Goal: Task Accomplishment & Management: Manage account settings

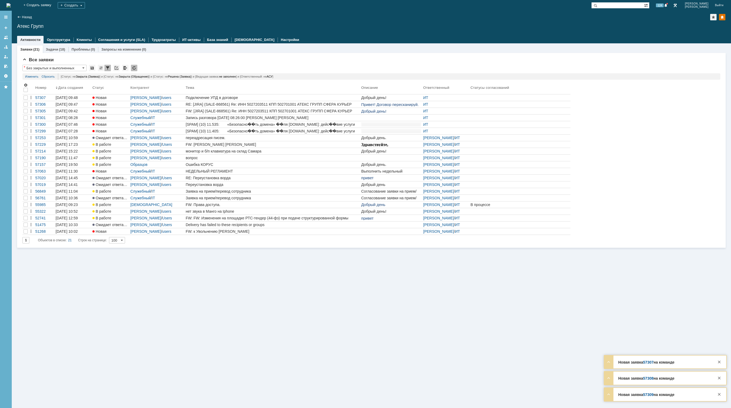
click at [11, 7] on img at bounding box center [8, 5] width 4 height 4
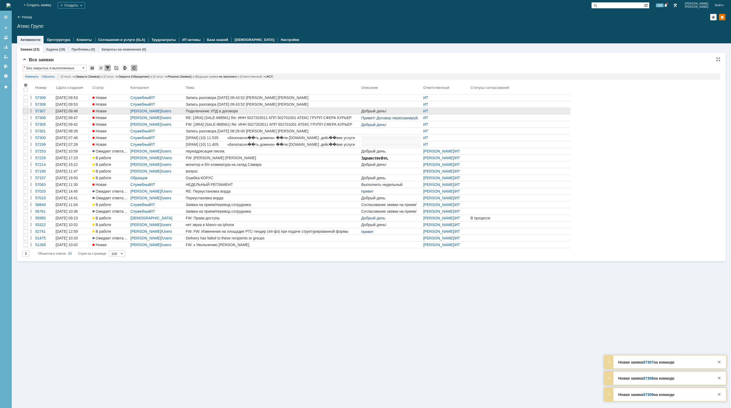
click at [325, 109] on div "Подключение УПД в договоре" at bounding box center [272, 111] width 173 height 4
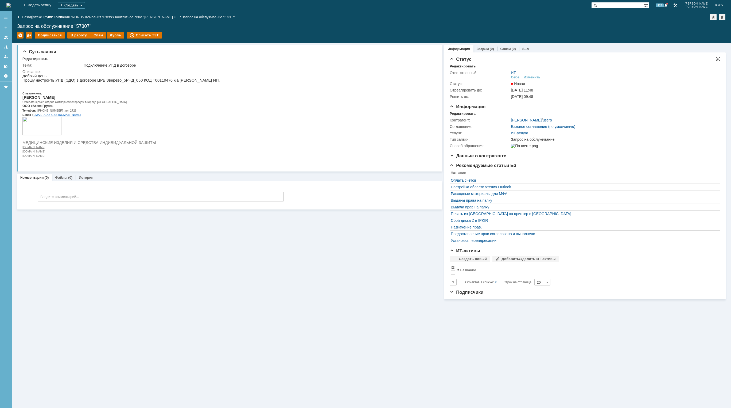
click at [531, 75] on div "ИТ Себе Изменить" at bounding box center [614, 75] width 206 height 9
click at [533, 78] on div "Изменить" at bounding box center [532, 77] width 17 height 4
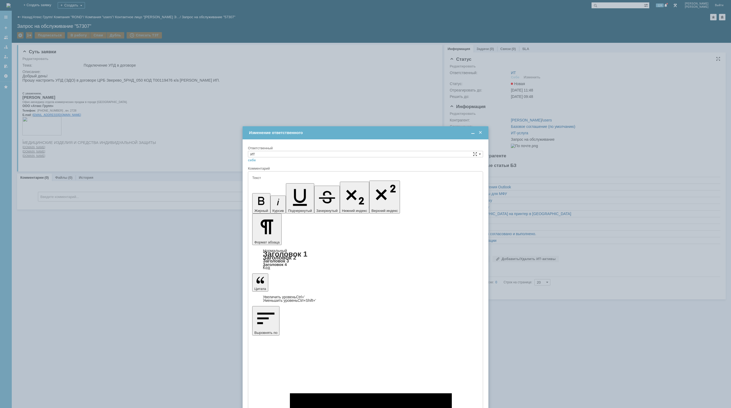
type input "[не указано]"
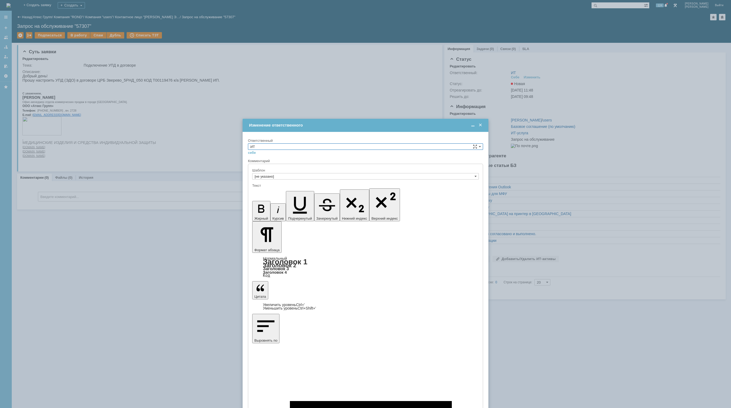
click at [331, 146] on input "ИТ" at bounding box center [365, 146] width 235 height 6
click at [277, 193] on div "АСУ" at bounding box center [365, 191] width 235 height 6
type input "АСУ"
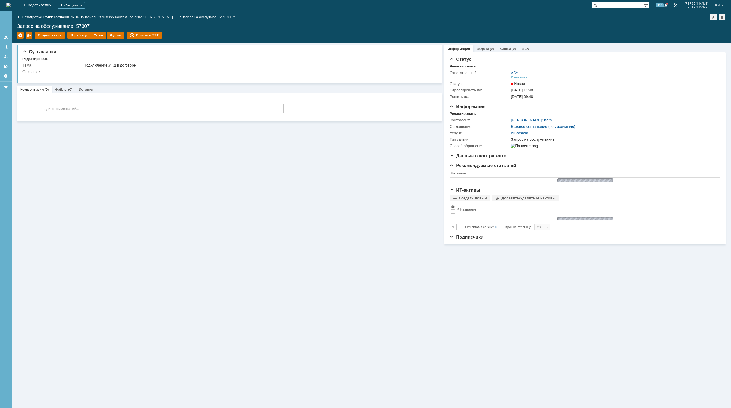
click at [11, 7] on img at bounding box center [8, 5] width 4 height 4
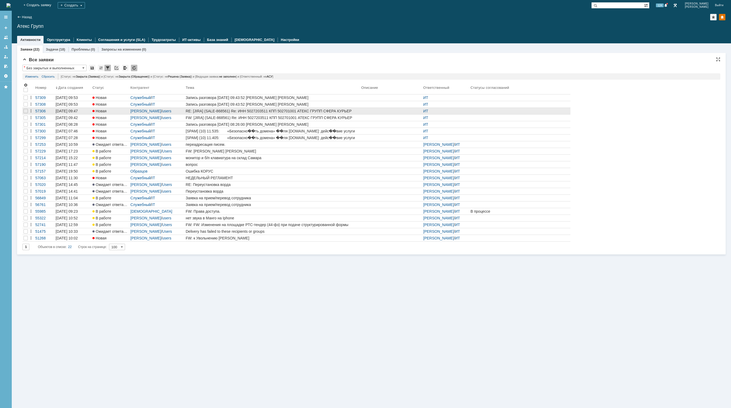
click at [304, 109] on link "RE: [JIRA] (SALE-868561) Re: ИНН 5027203511 КПП 502701001 АТЕКС ГРУПП СФЕРА КУР…" at bounding box center [273, 111] width 176 height 6
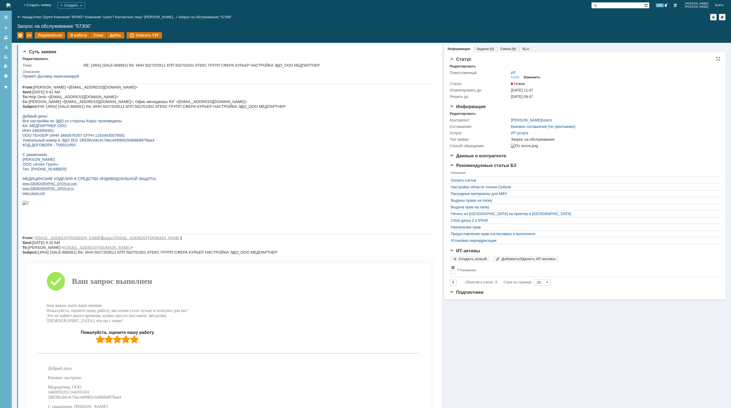
click at [538, 77] on div "Изменить" at bounding box center [532, 77] width 17 height 4
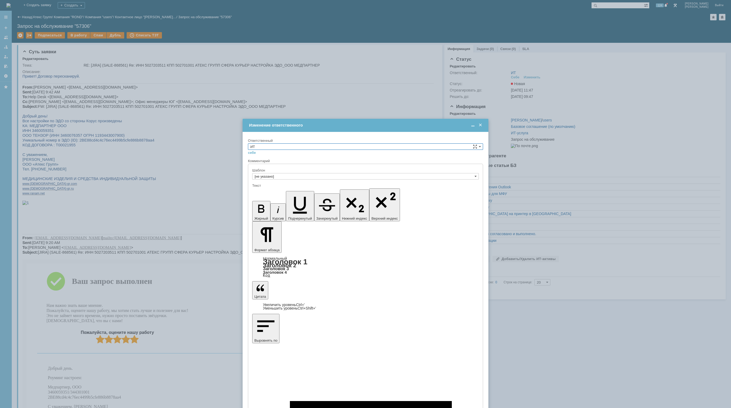
click at [379, 146] on input "ИТ" at bounding box center [365, 146] width 235 height 6
click at [297, 146] on input "ИТ" at bounding box center [365, 146] width 235 height 6
click at [287, 191] on span "АСУ" at bounding box center [365, 190] width 230 height 4
type input "АСУ"
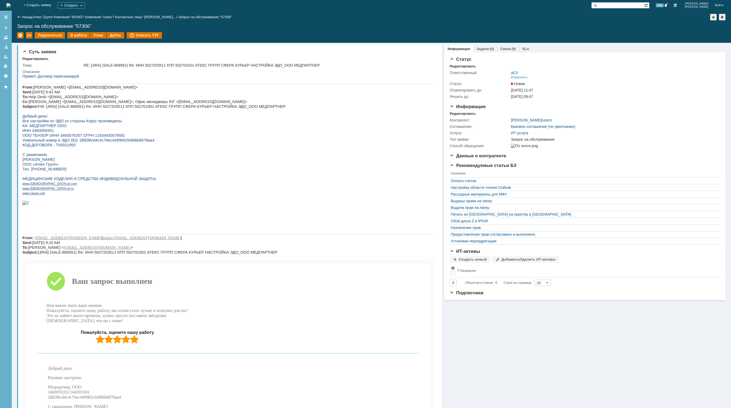
click at [11, 5] on img at bounding box center [8, 5] width 4 height 4
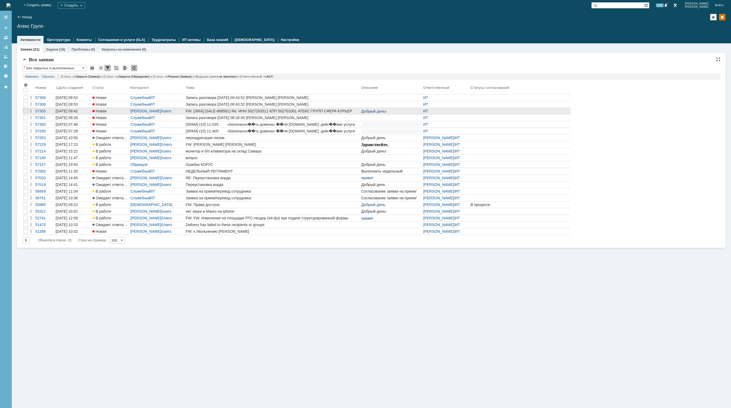
click at [267, 109] on link "FW: [JIRA] (SALE-868561) Re: ИНН 5027203511 КПП 502701001 АТЕКС ГРУПП СФЕРА КУР…" at bounding box center [273, 111] width 176 height 6
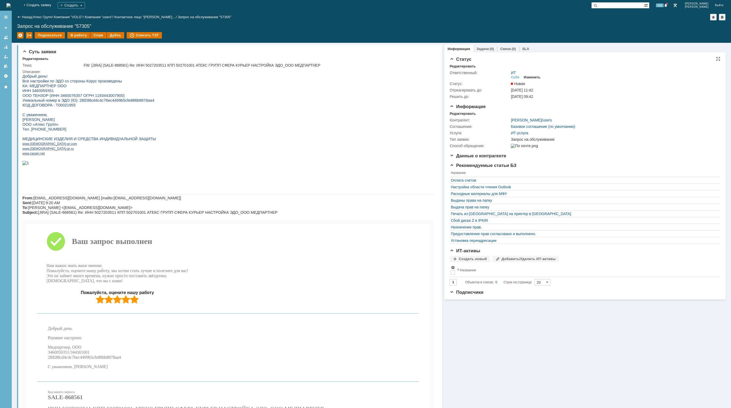
click at [538, 77] on div "Изменить" at bounding box center [532, 77] width 17 height 4
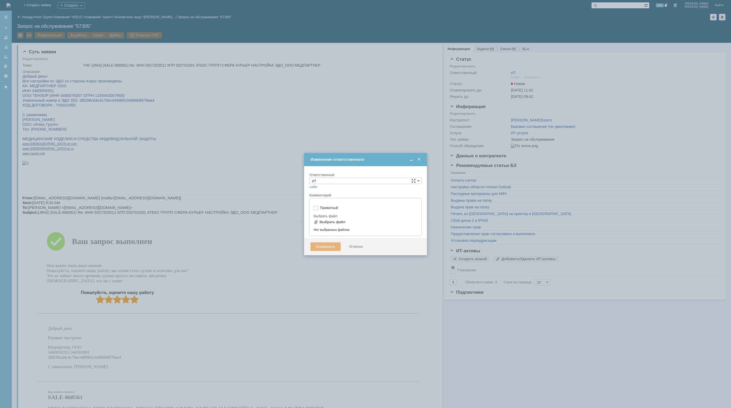
type input "[не указано]"
click at [386, 178] on input "ИТ" at bounding box center [366, 181] width 112 height 6
click at [310, 178] on input "ИТ" at bounding box center [366, 181] width 112 height 6
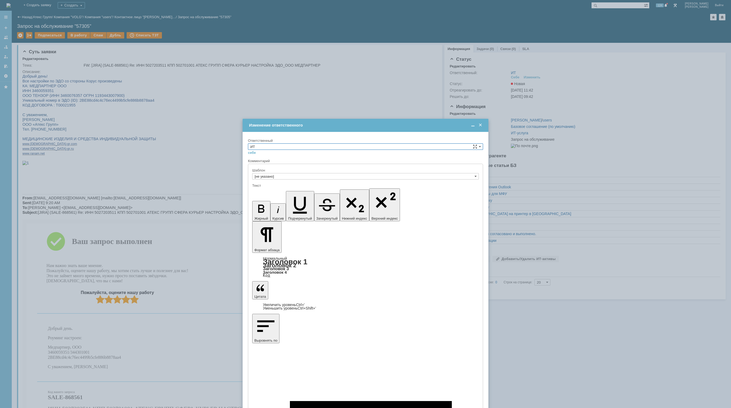
click at [279, 189] on span "АСУ" at bounding box center [365, 190] width 230 height 4
type input "АСУ"
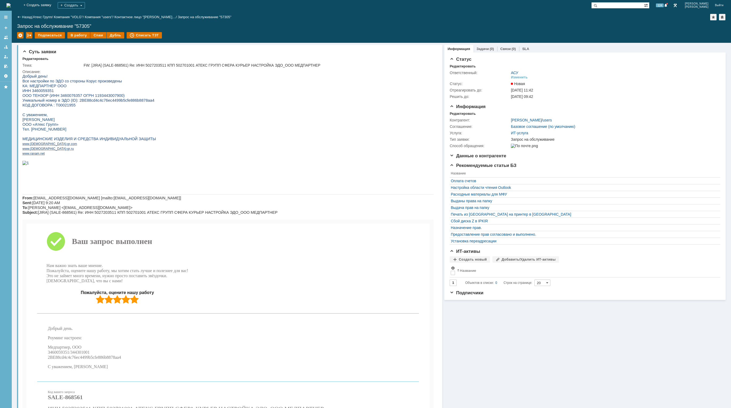
click at [11, 3] on img at bounding box center [8, 5] width 4 height 4
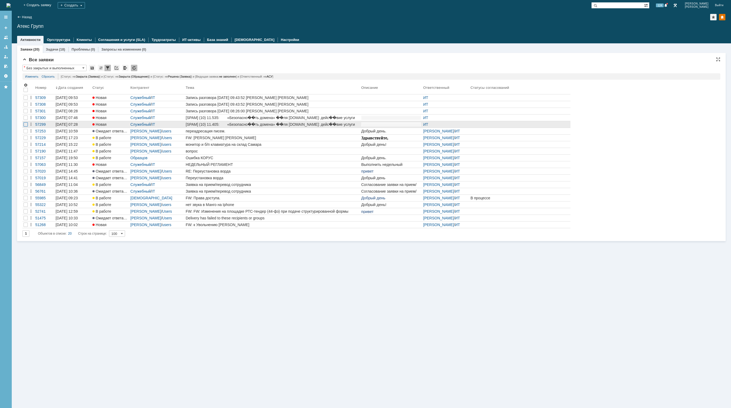
click at [25, 100] on div at bounding box center [26, 97] width 4 height 4
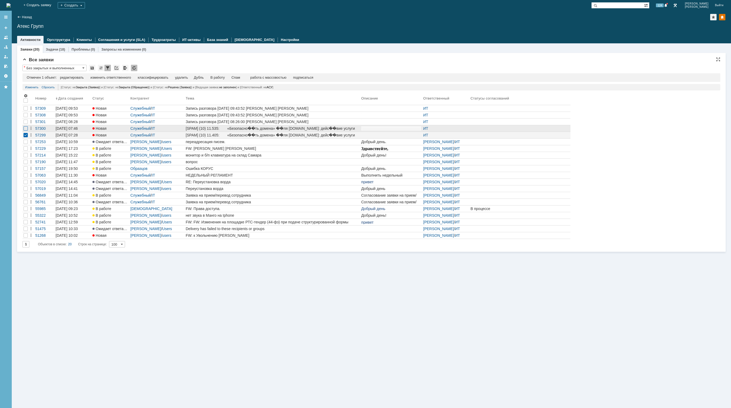
click at [26, 117] on div at bounding box center [26, 115] width 4 height 4
click at [26, 110] on div at bounding box center [26, 108] width 4 height 4
click at [26, 115] on div at bounding box center [26, 115] width 4 height 4
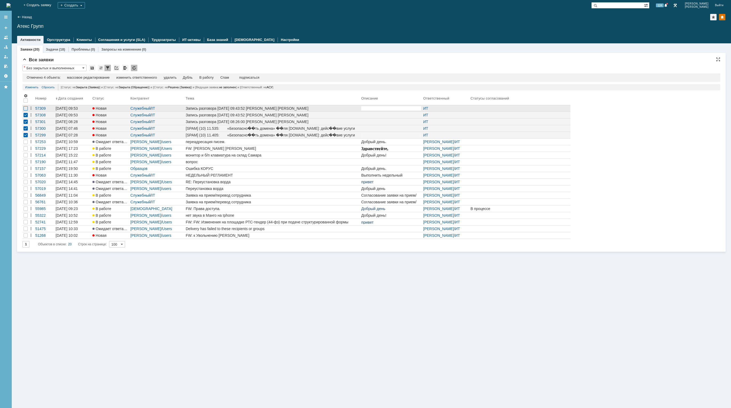
click at [26, 110] on div at bounding box center [26, 108] width 4 height 4
click at [175, 76] on div "удалить" at bounding box center [171, 77] width 13 height 4
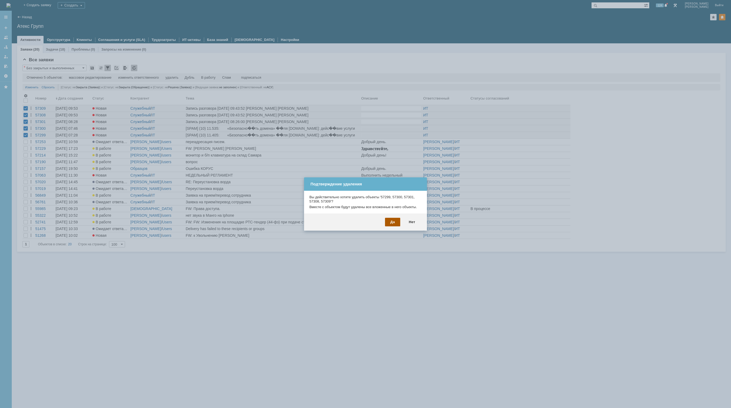
click at [399, 224] on div "Да" at bounding box center [392, 222] width 15 height 9
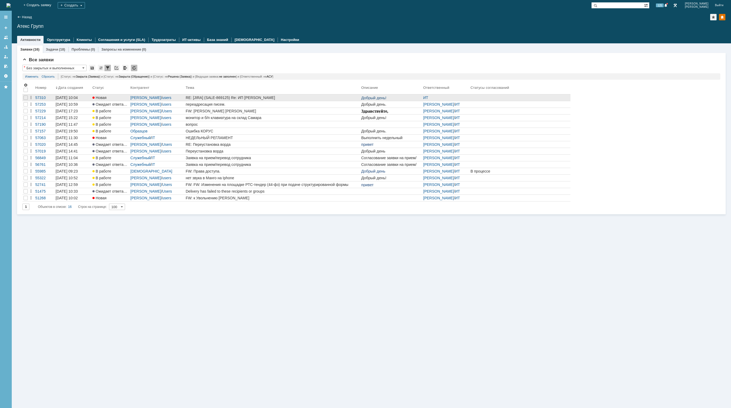
click at [282, 98] on div "RE: [JIRA] (SALE-869125) Re: ИП [PERSON_NAME]" at bounding box center [272, 97] width 173 height 4
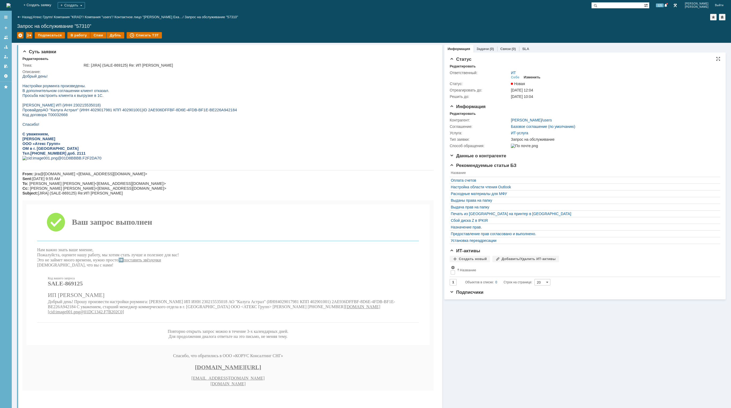
drag, startPoint x: 536, startPoint y: 75, endPoint x: 533, endPoint y: 77, distance: 3.4
click at [536, 75] on div "Изменить" at bounding box center [532, 77] width 17 height 4
click at [533, 77] on div "Изменить" at bounding box center [532, 77] width 17 height 4
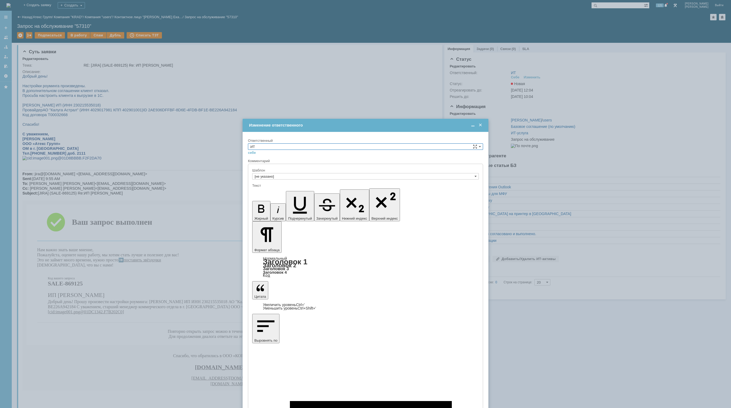
click at [328, 148] on input "ИТ" at bounding box center [365, 146] width 235 height 6
click at [295, 196] on span "[PERSON_NAME]" at bounding box center [365, 197] width 230 height 4
click at [480, 145] on span at bounding box center [480, 146] width 2 height 4
click at [277, 191] on span "АСУ" at bounding box center [365, 190] width 230 height 4
type input "АСУ"
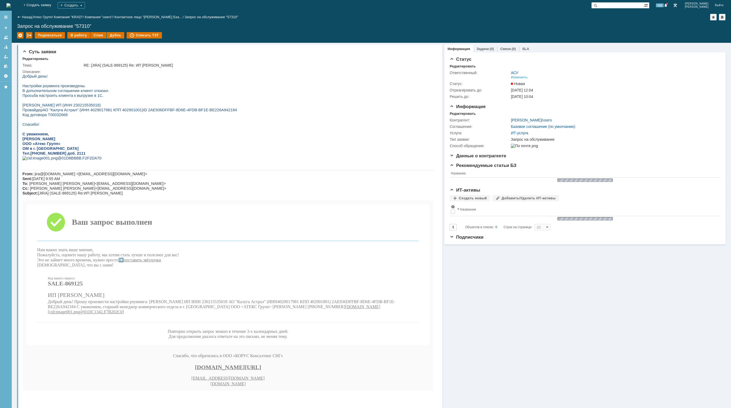
click at [11, 3] on img at bounding box center [8, 5] width 4 height 4
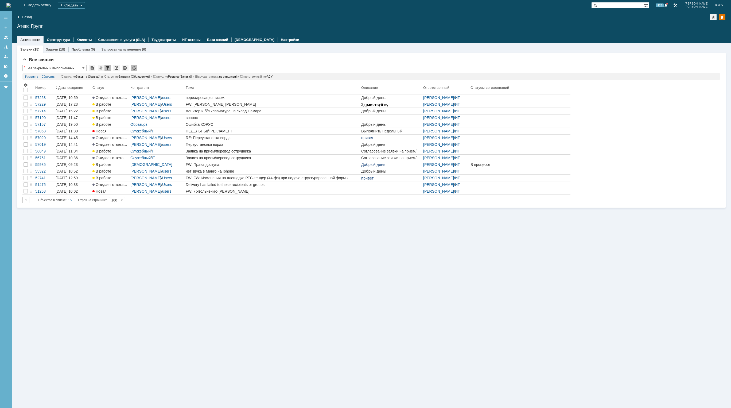
click at [142, 243] on div "Заявки (15) Задачи (18) Проблемы (0) Запросы на изменение (0) Все заявки * Без …" at bounding box center [372, 225] width 720 height 364
